Goal: Navigation & Orientation: Find specific page/section

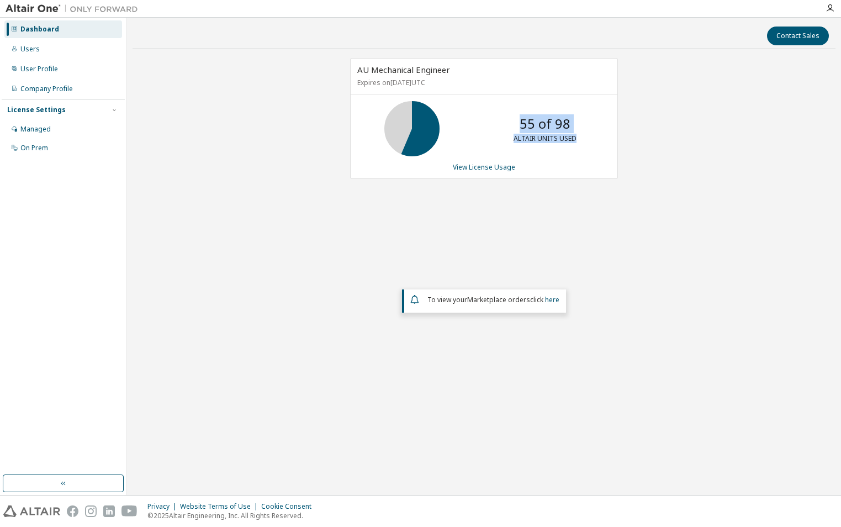
drag, startPoint x: 527, startPoint y: 120, endPoint x: 589, endPoint y: 126, distance: 62.2
click at [589, 126] on div "55 of 98 ALTAIR UNITS USED" at bounding box center [545, 128] width 88 height 55
click at [328, 335] on div "AU Mechanical Engineer Expires on [DATE] UTC 55 of 98 ALTAIR UNITS USED View Li…" at bounding box center [484, 229] width 703 height 342
click at [262, 357] on div "AU Mechanical Engineer Expires on May 1, 2026 UTC 55 of 98 ALTAIR UNITS USED Vi…" at bounding box center [484, 229] width 703 height 342
